Goal: Task Accomplishment & Management: Complete application form

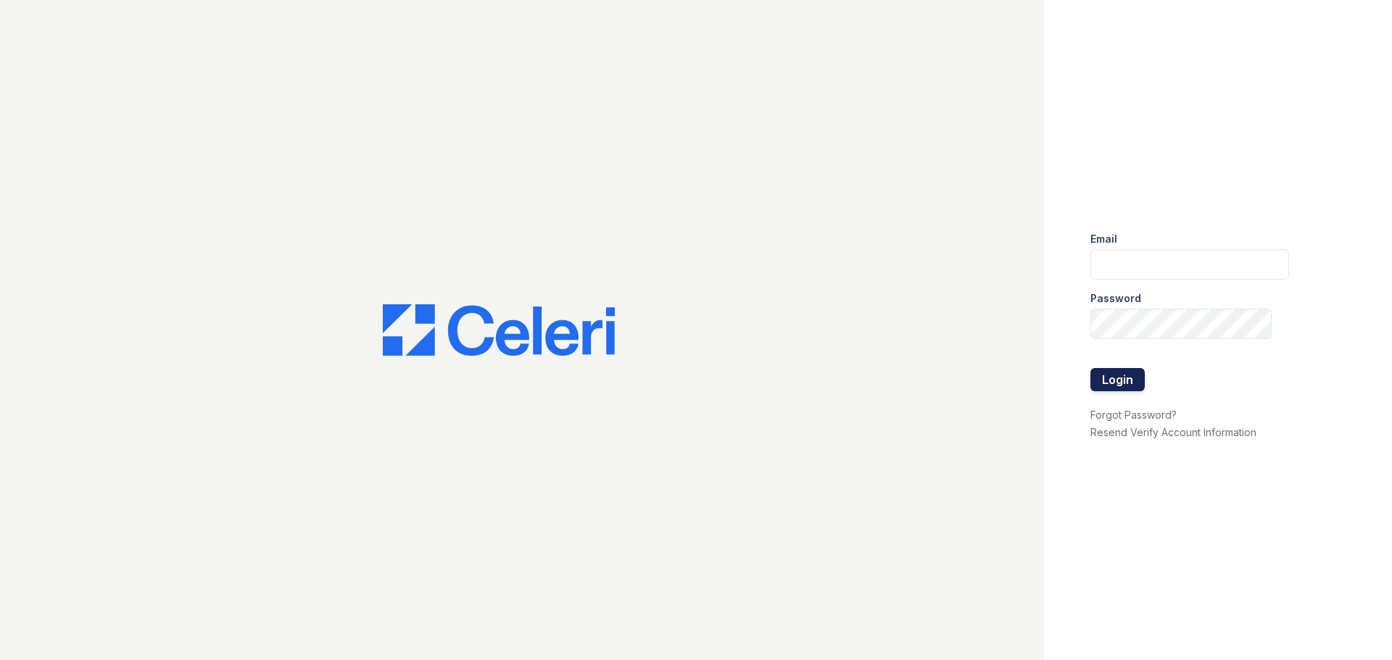
type input "[DOMAIN_NAME][EMAIL_ADDRESS][DOMAIN_NAME]"
click at [1118, 381] on button "Login" at bounding box center [1117, 379] width 54 height 23
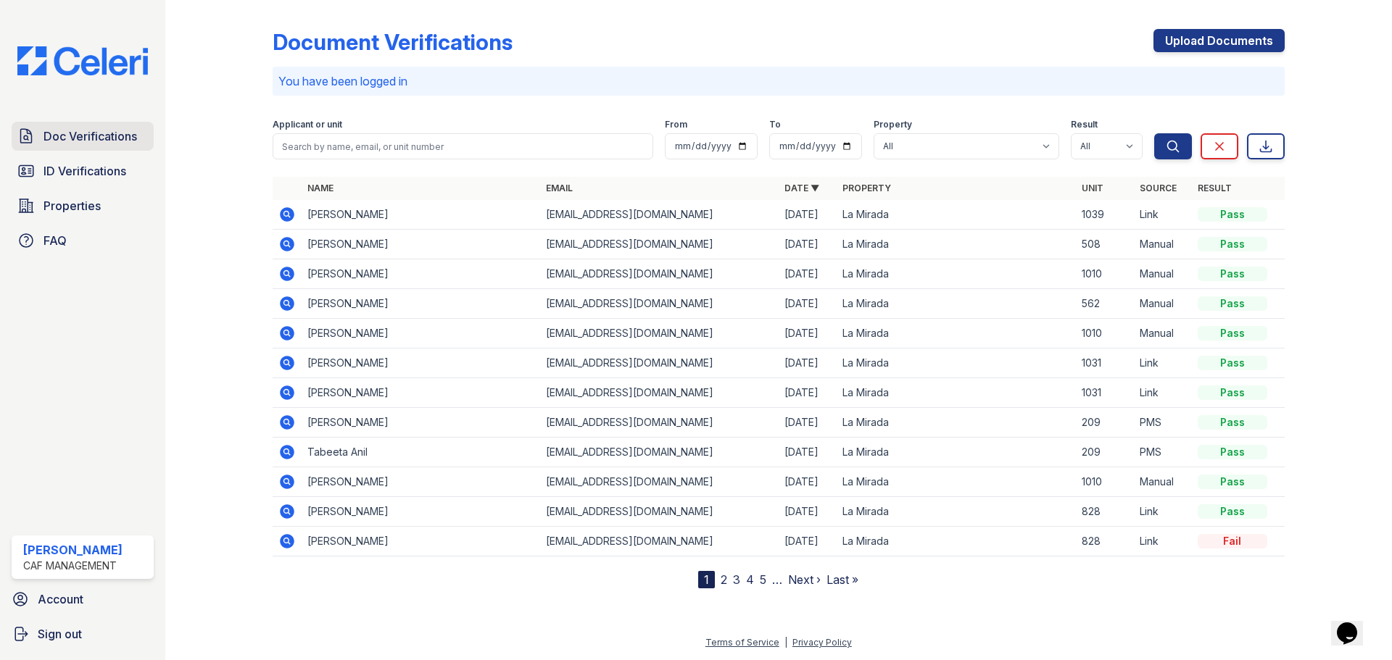
click at [112, 149] on link "Doc Verifications" at bounding box center [83, 136] width 142 height 29
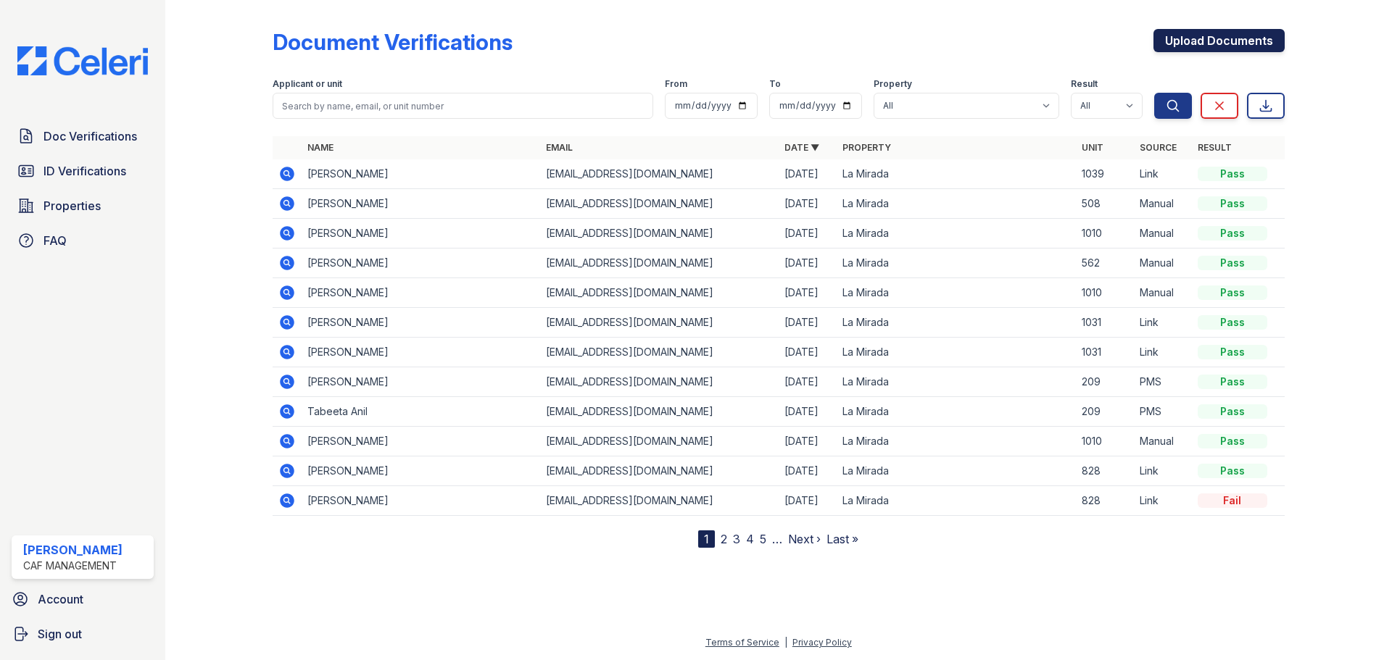
click at [1208, 35] on link "Upload Documents" at bounding box center [1218, 40] width 131 height 23
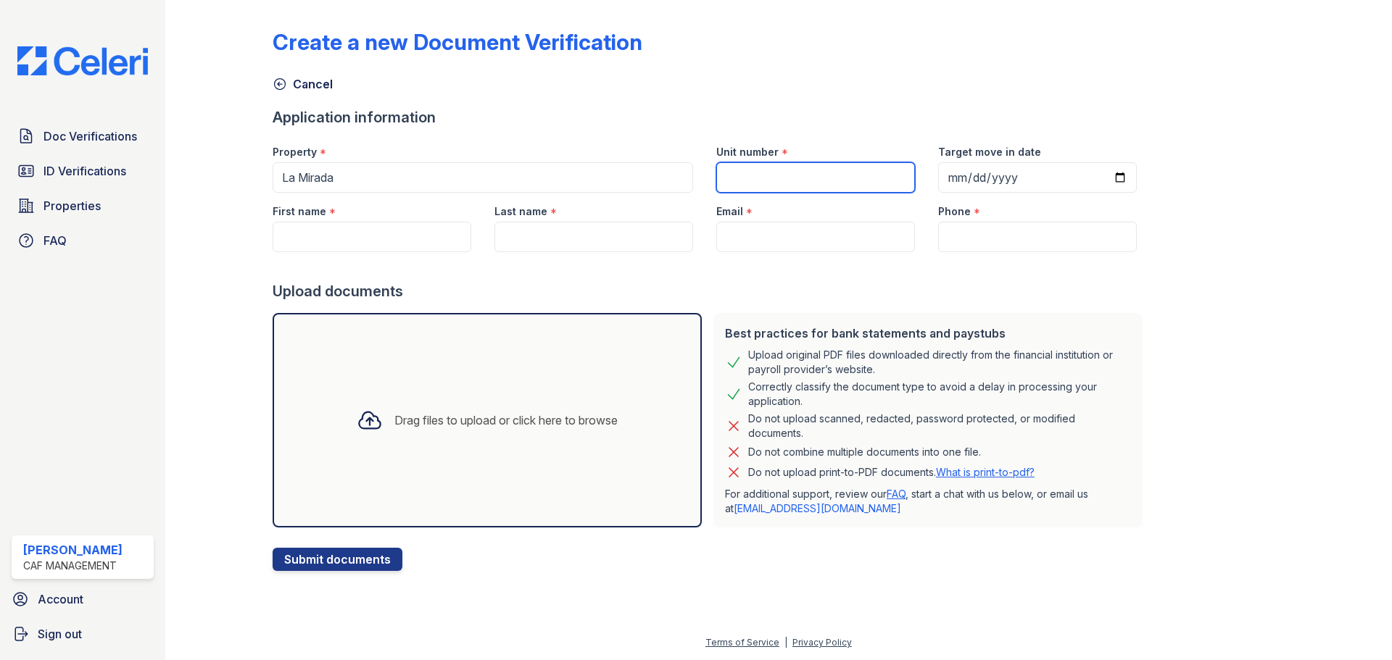
click at [750, 171] on input "Unit number" at bounding box center [815, 177] width 199 height 30
type input "237"
click at [938, 179] on input "Target move in date" at bounding box center [1037, 177] width 199 height 30
type input "2025-08-30"
click at [393, 240] on input "First name" at bounding box center [372, 237] width 199 height 30
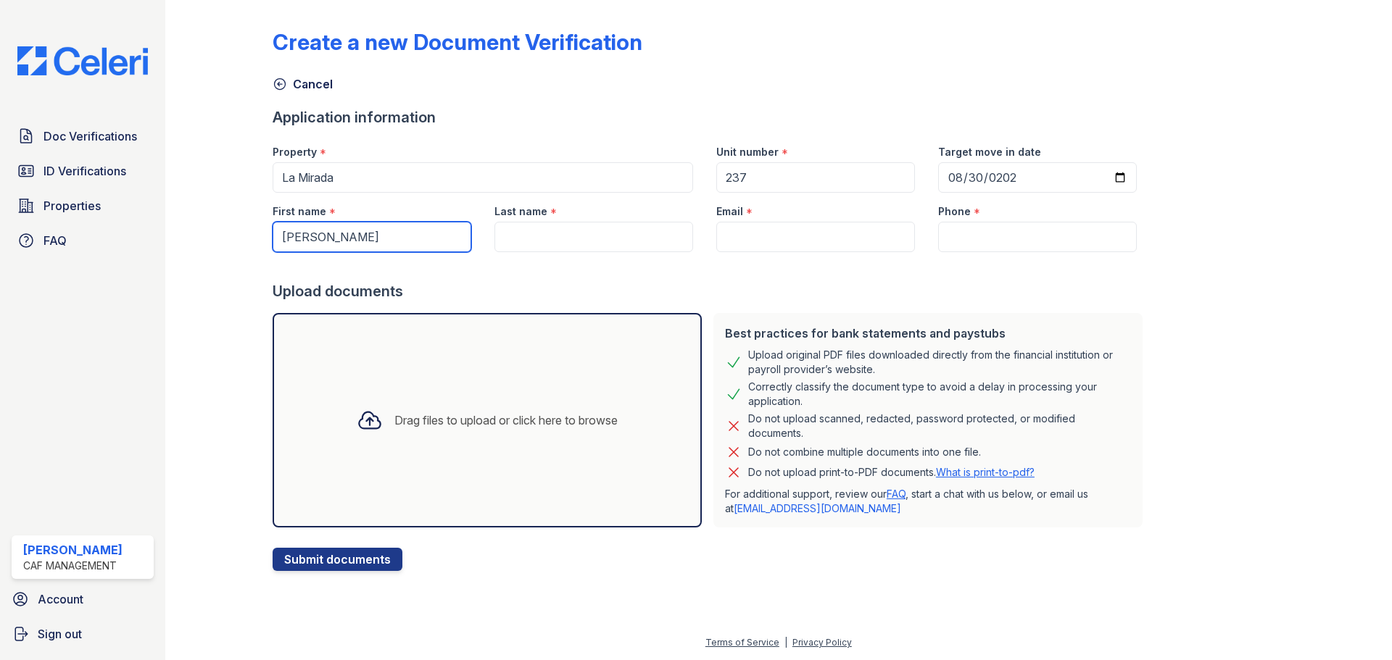
type input "[PERSON_NAME]"
click at [587, 245] on input "Last name" at bounding box center [593, 237] width 199 height 30
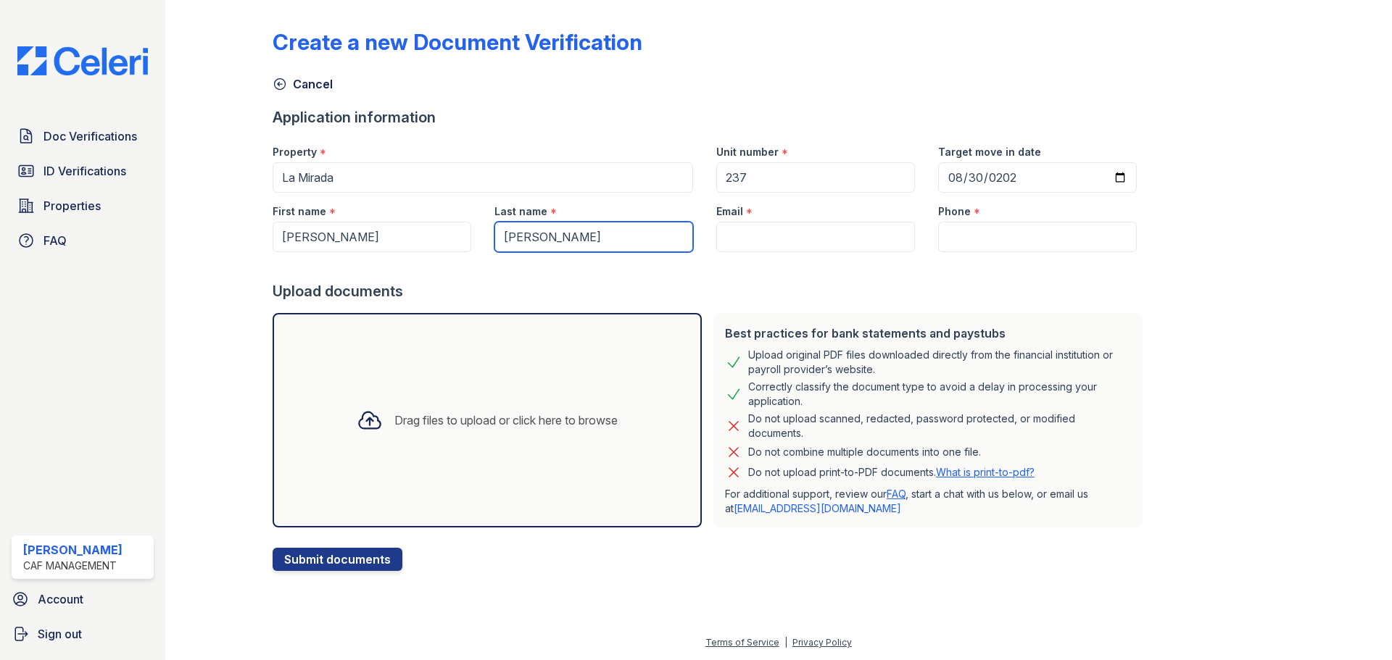
type input "[PERSON_NAME]"
click at [856, 233] on input "Email" at bounding box center [815, 237] width 199 height 30
paste input "[EMAIL_ADDRESS][DOMAIN_NAME]"
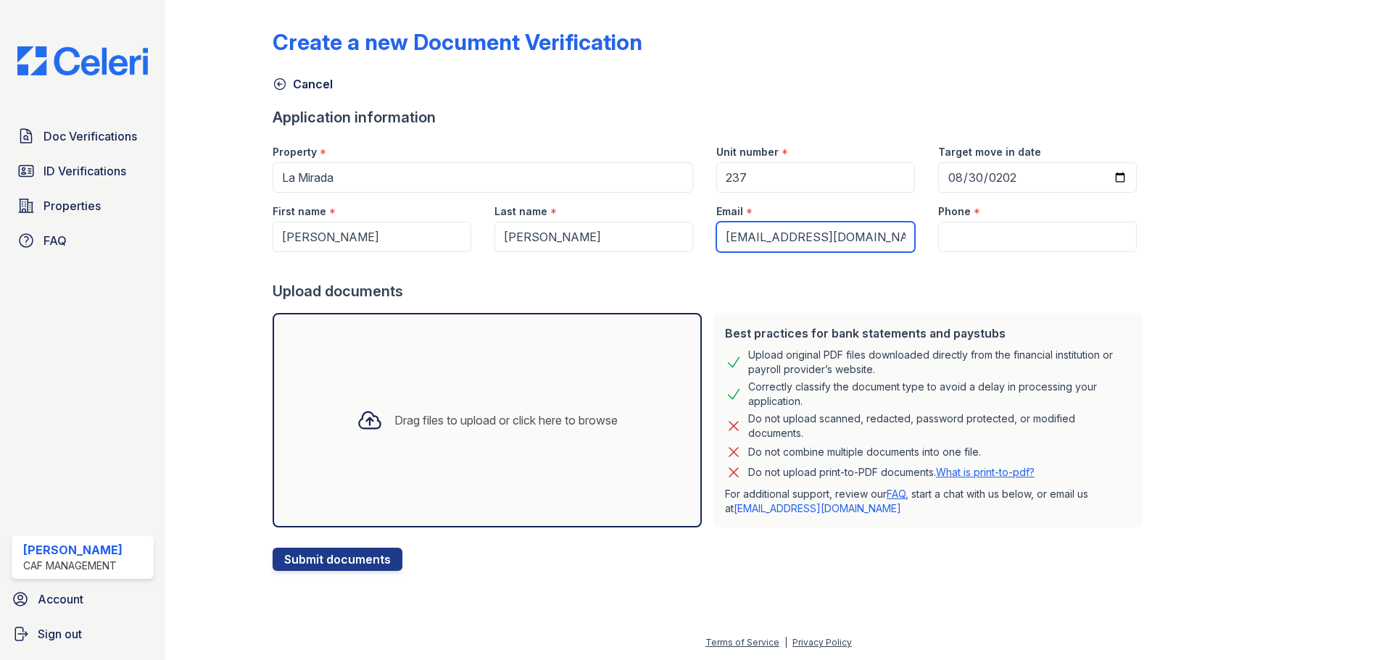
scroll to position [0, 1]
type input "[EMAIL_ADDRESS][DOMAIN_NAME]"
click at [958, 238] on input "Phone" at bounding box center [1037, 237] width 199 height 30
paste input "(214) 569-8523"
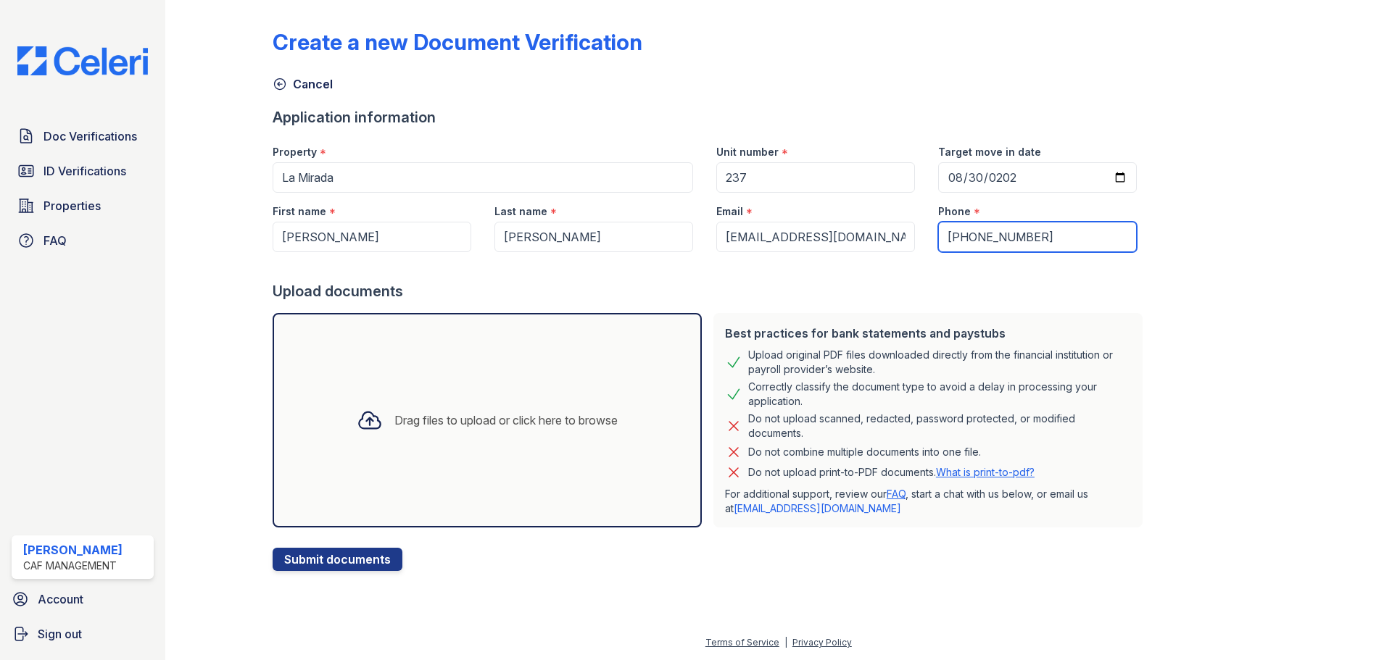
type input "(214) 569-8523"
click at [1182, 304] on div "Create a new Document Verification Cancel Application information Property * La…" at bounding box center [779, 288] width 1012 height 565
click at [372, 553] on button "Submit documents" at bounding box center [338, 559] width 130 height 23
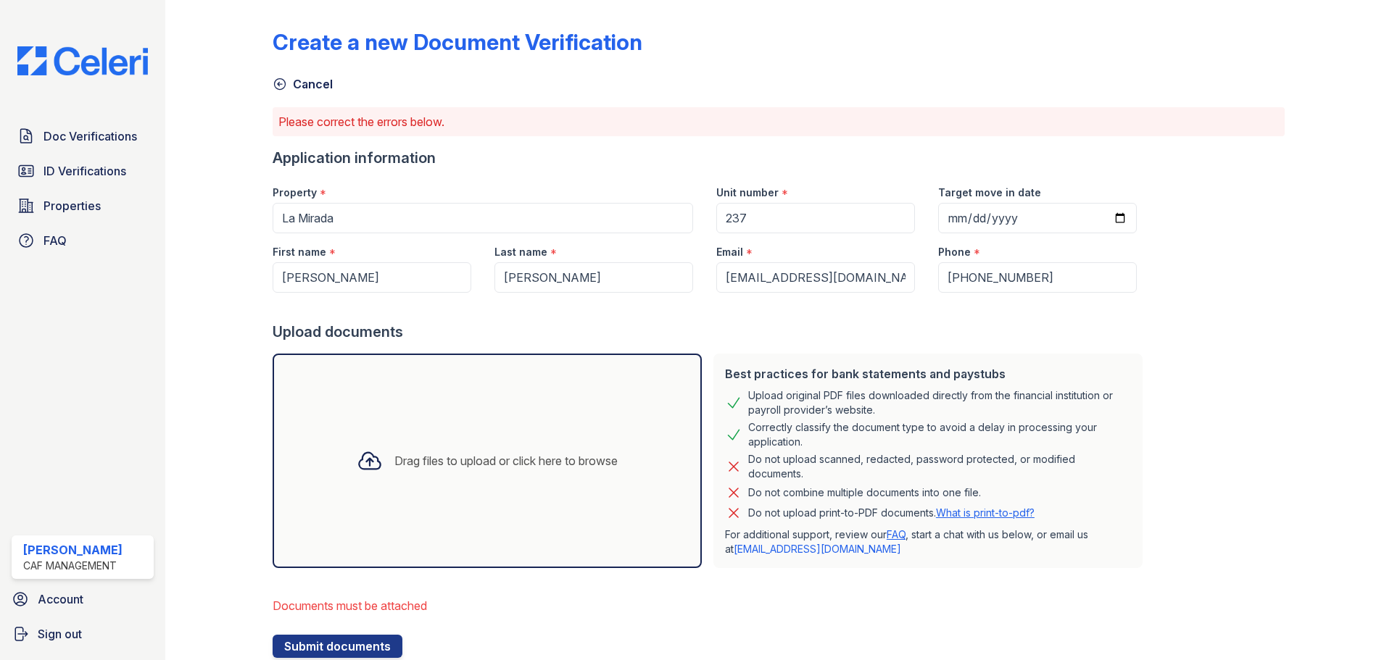
click at [460, 472] on div "Drag files to upload or click here to browse" at bounding box center [487, 460] width 284 height 49
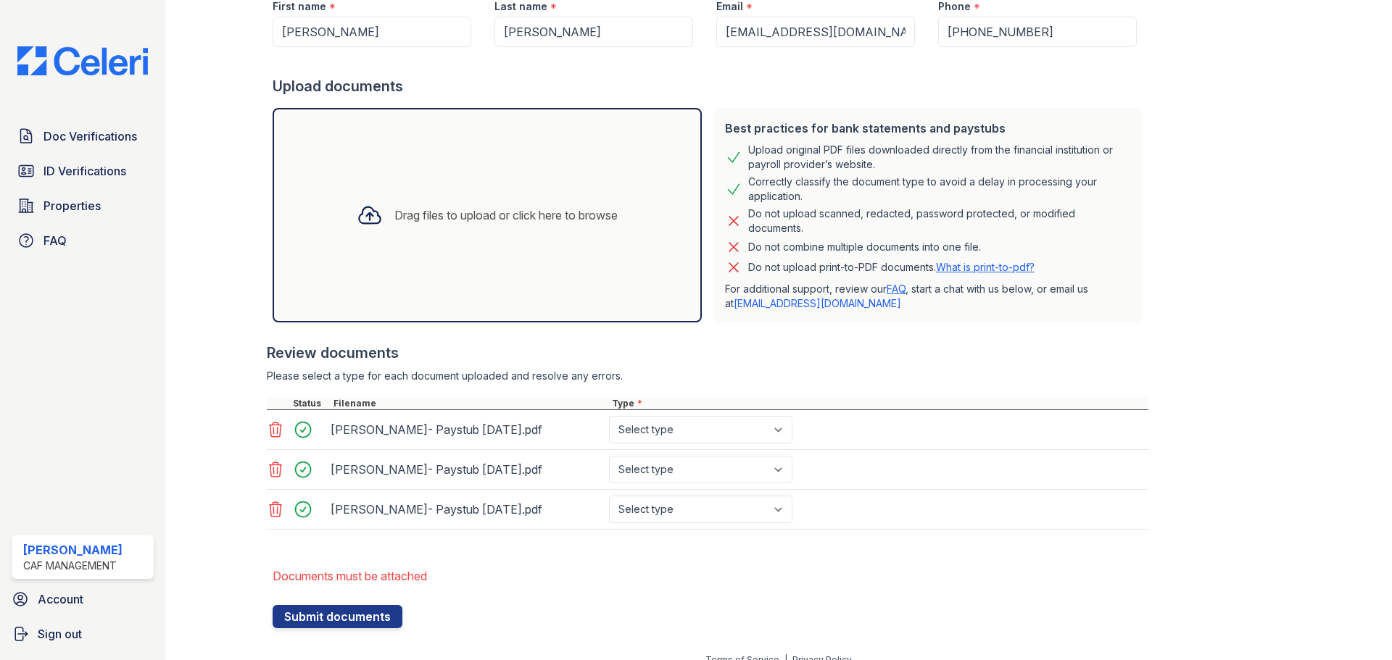
scroll to position [263, 0]
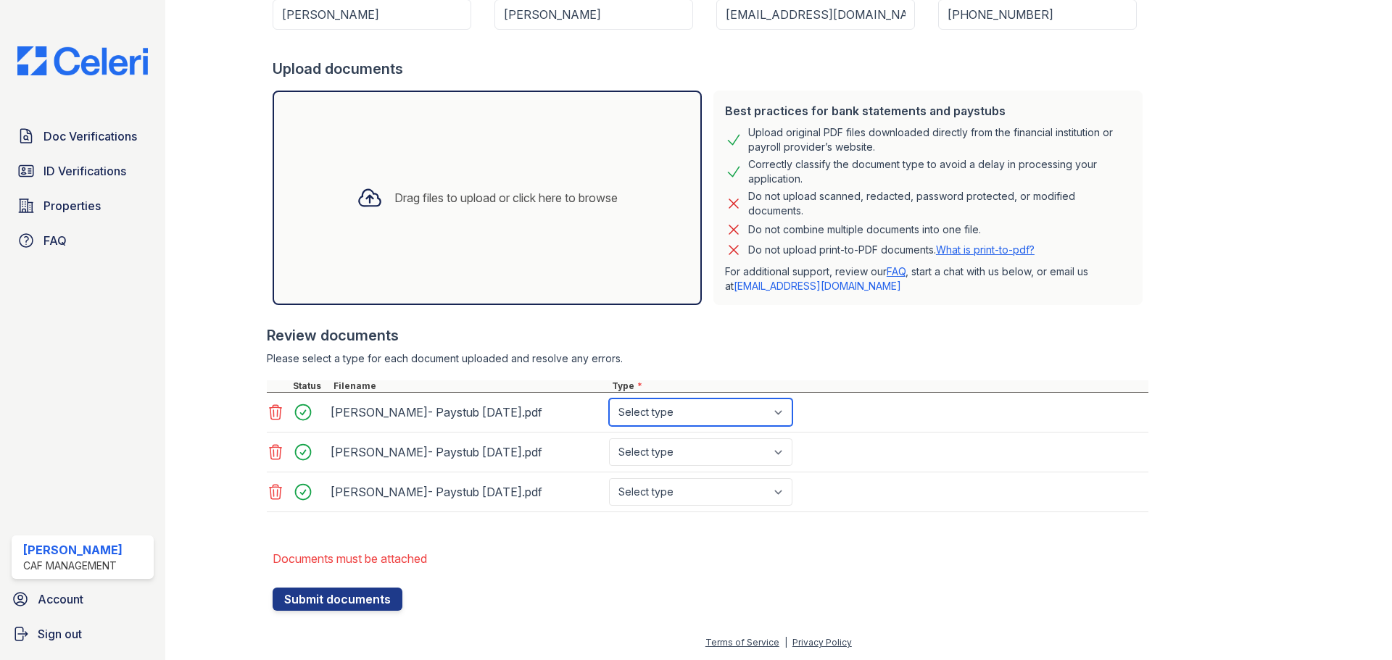
click at [678, 417] on select "Select type Paystub Bank Statement Offer Letter Tax Documents Benefit Award Let…" at bounding box center [700, 413] width 183 height 28
select select "paystub"
click at [609, 399] on select "Select type Paystub Bank Statement Offer Letter Tax Documents Benefit Award Let…" at bounding box center [700, 413] width 183 height 28
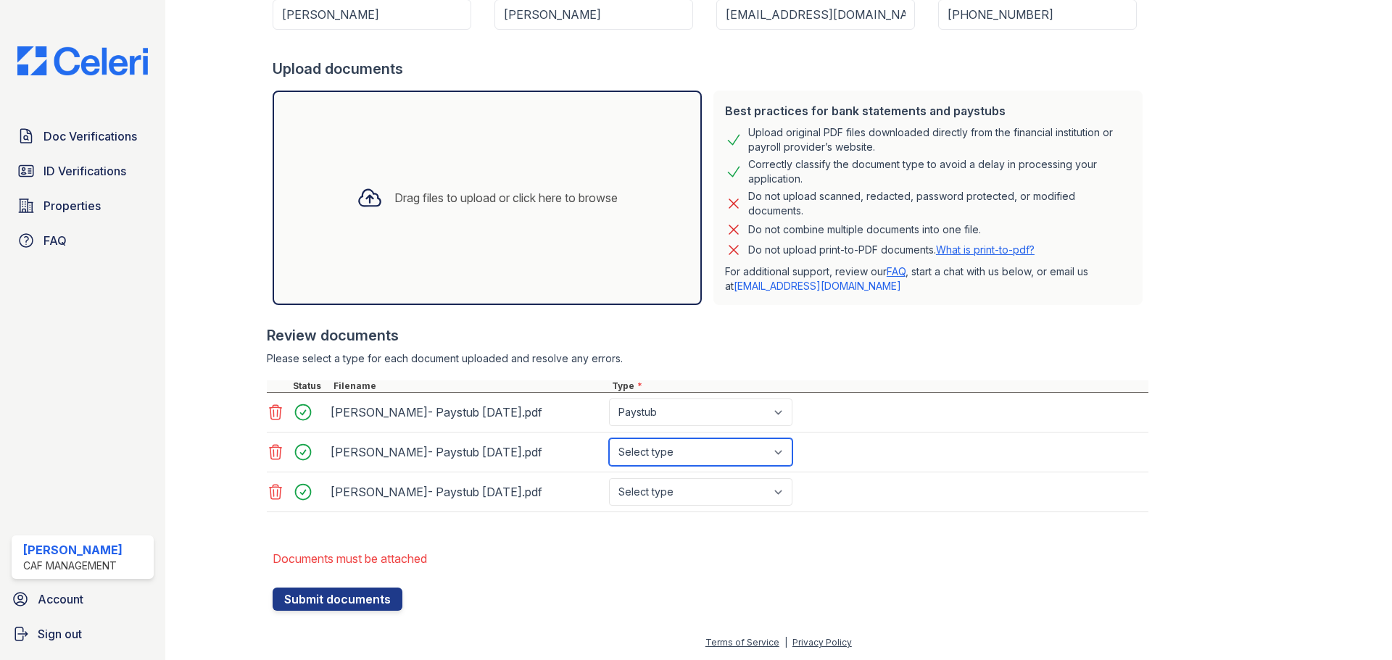
drag, startPoint x: 685, startPoint y: 449, endPoint x: 684, endPoint y: 457, distance: 8.0
click at [685, 449] on select "Select type Paystub Bank Statement Offer Letter Tax Documents Benefit Award Let…" at bounding box center [700, 453] width 183 height 28
select select "paystub"
click at [609, 439] on select "Select type Paystub Bank Statement Offer Letter Tax Documents Benefit Award Let…" at bounding box center [700, 453] width 183 height 28
drag, startPoint x: 683, startPoint y: 485, endPoint x: 684, endPoint y: 498, distance: 13.1
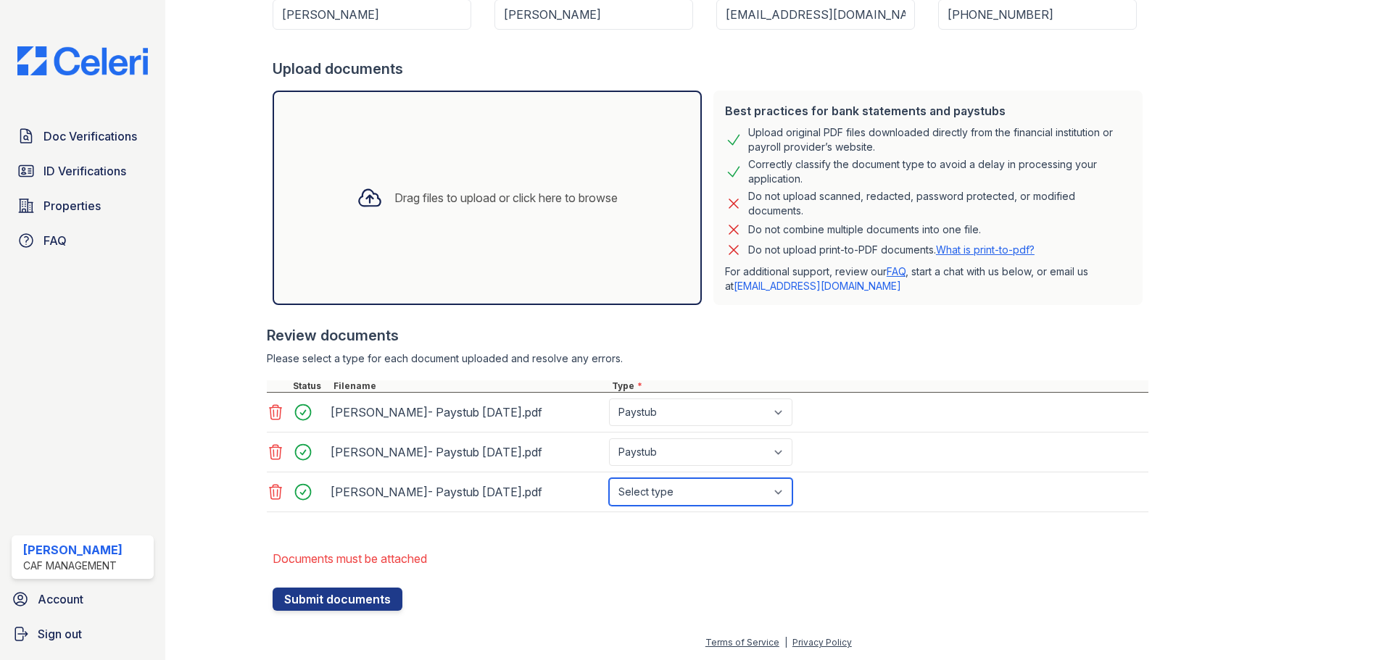
click at [683, 485] on select "Select type Paystub Bank Statement Offer Letter Tax Documents Benefit Award Let…" at bounding box center [700, 492] width 183 height 28
select select "paystub"
click at [609, 478] on select "Select type Paystub Bank Statement Offer Letter Tax Documents Benefit Award Let…" at bounding box center [700, 492] width 183 height 28
click at [816, 534] on form "Application information Property * La Mirada Unit number * 237 Target move in d…" at bounding box center [711, 248] width 876 height 726
click at [392, 602] on button "Submit documents" at bounding box center [338, 599] width 130 height 23
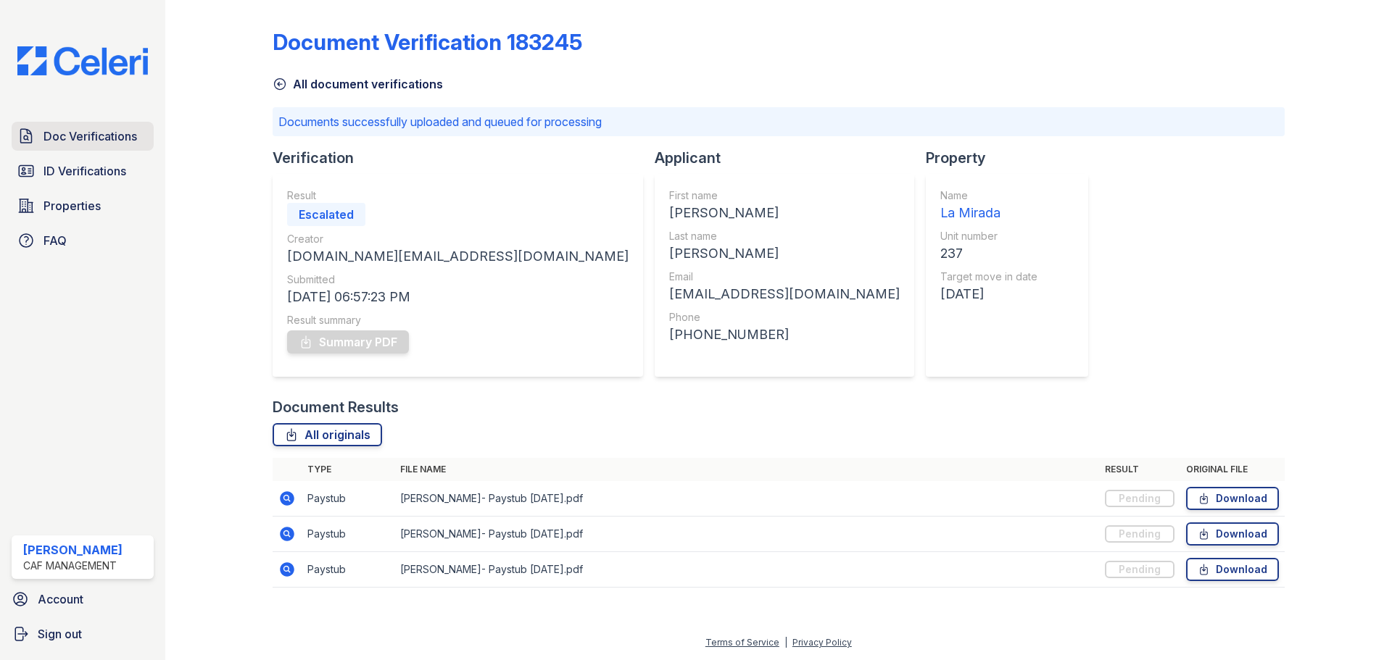
click at [80, 138] on span "Doc Verifications" at bounding box center [90, 136] width 94 height 17
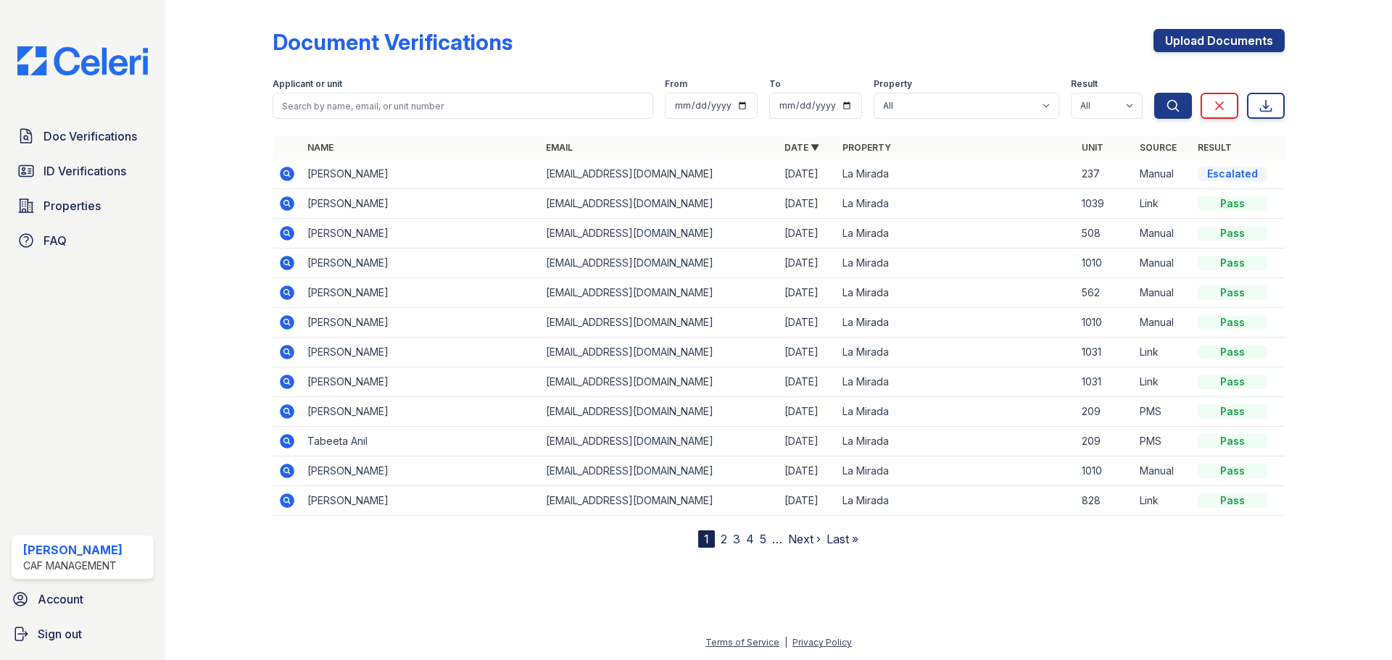
click at [1208, 172] on div "Escalated" at bounding box center [1233, 174] width 70 height 14
click at [373, 175] on td "Yohanny Chaparro" at bounding box center [421, 174] width 238 height 30
click at [1121, 176] on td "237" at bounding box center [1105, 174] width 58 height 30
click at [1166, 176] on td "Manual" at bounding box center [1163, 174] width 58 height 30
click at [1245, 175] on div "Escalated" at bounding box center [1233, 174] width 70 height 14
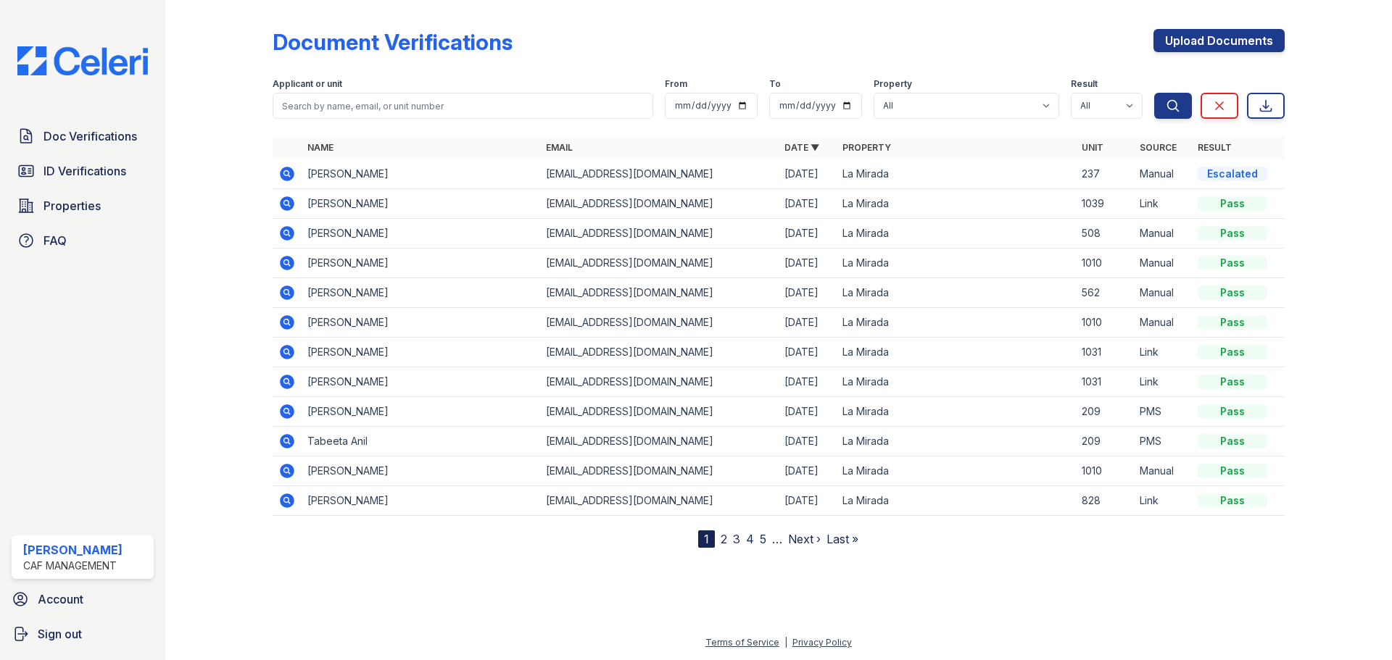
click at [337, 171] on td "Yohanny Chaparro" at bounding box center [421, 174] width 238 height 30
click at [285, 173] on icon at bounding box center [286, 173] width 4 height 4
